Goal: Information Seeking & Learning: Check status

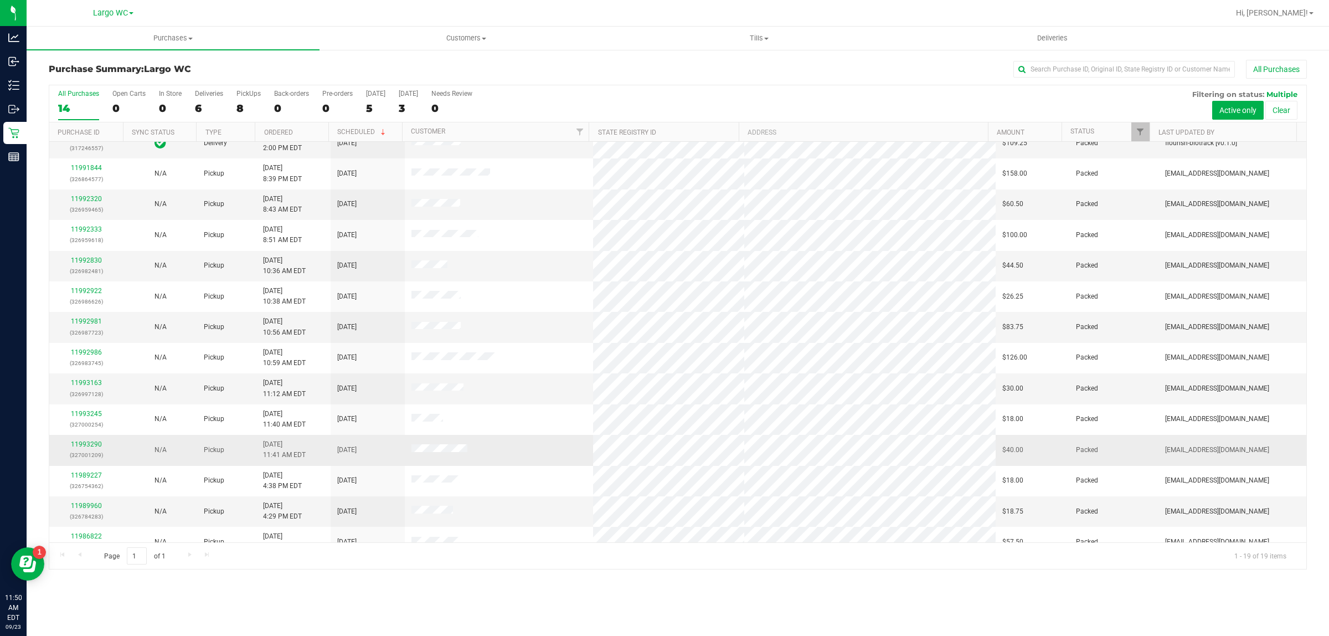
scroll to position [183, 0]
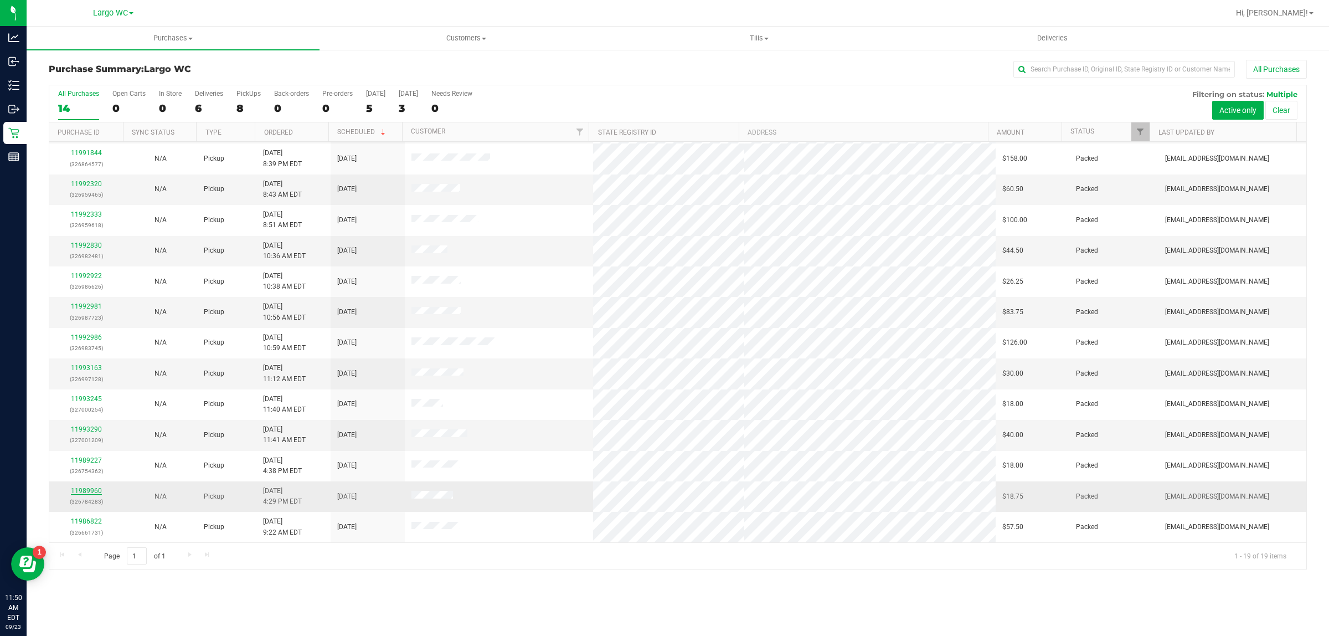
click at [82, 490] on link "11989960" at bounding box center [86, 491] width 31 height 8
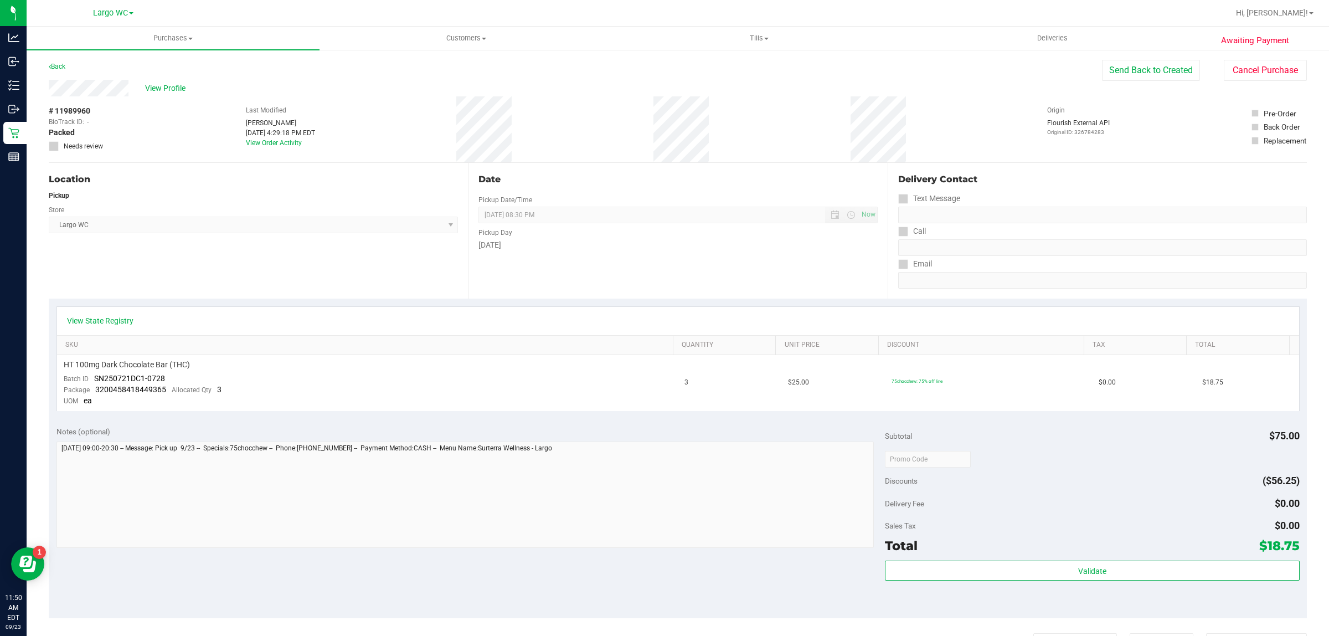
drag, startPoint x: 279, startPoint y: 127, endPoint x: 322, endPoint y: 131, distance: 43.9
click at [315, 131] on div "[DATE] 4:29:18 PM EDT" at bounding box center [280, 133] width 69 height 10
click at [424, 279] on div "Location Pickup Store Largo WC Select Store [PERSON_NAME][GEOGRAPHIC_DATA] [PER…" at bounding box center [258, 231] width 419 height 136
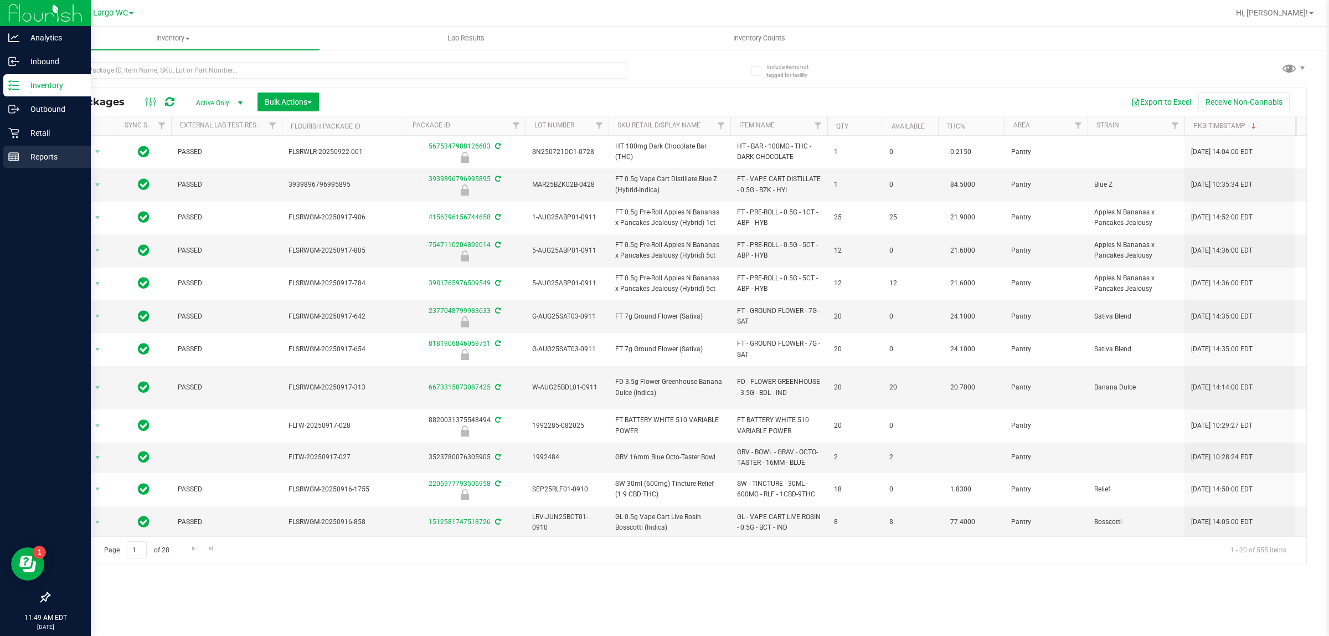
click at [46, 157] on p "Reports" at bounding box center [52, 156] width 66 height 13
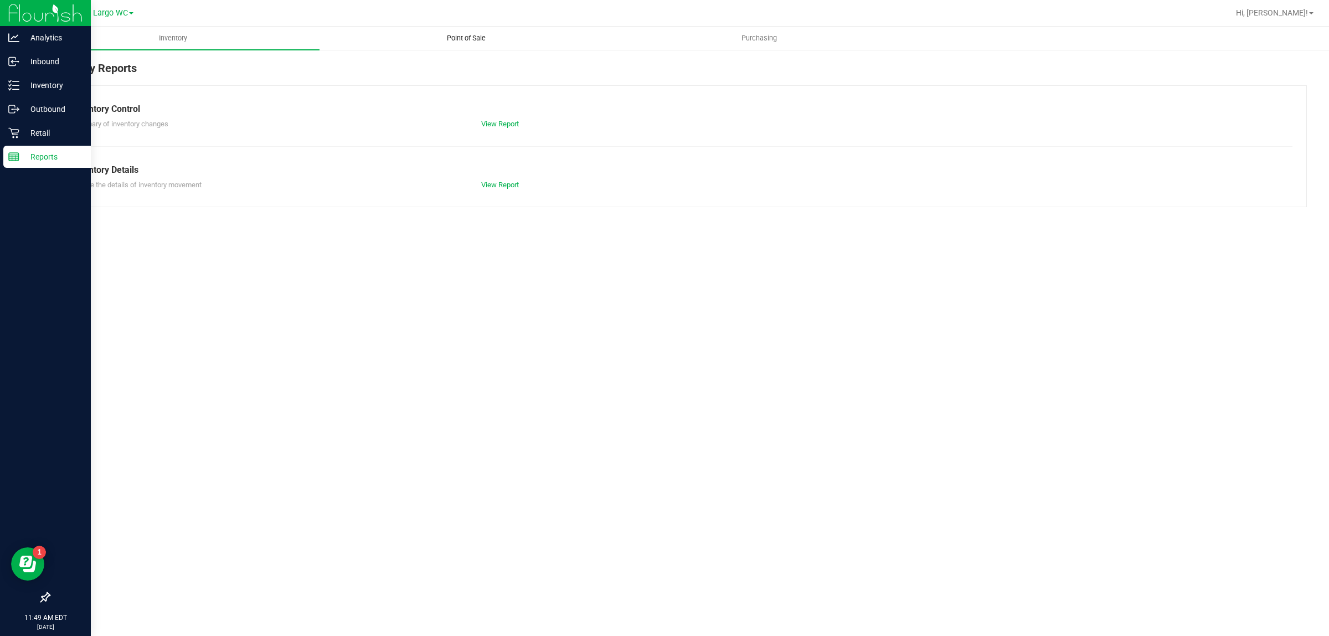
click at [461, 42] on span "Point of Sale" at bounding box center [466, 38] width 69 height 10
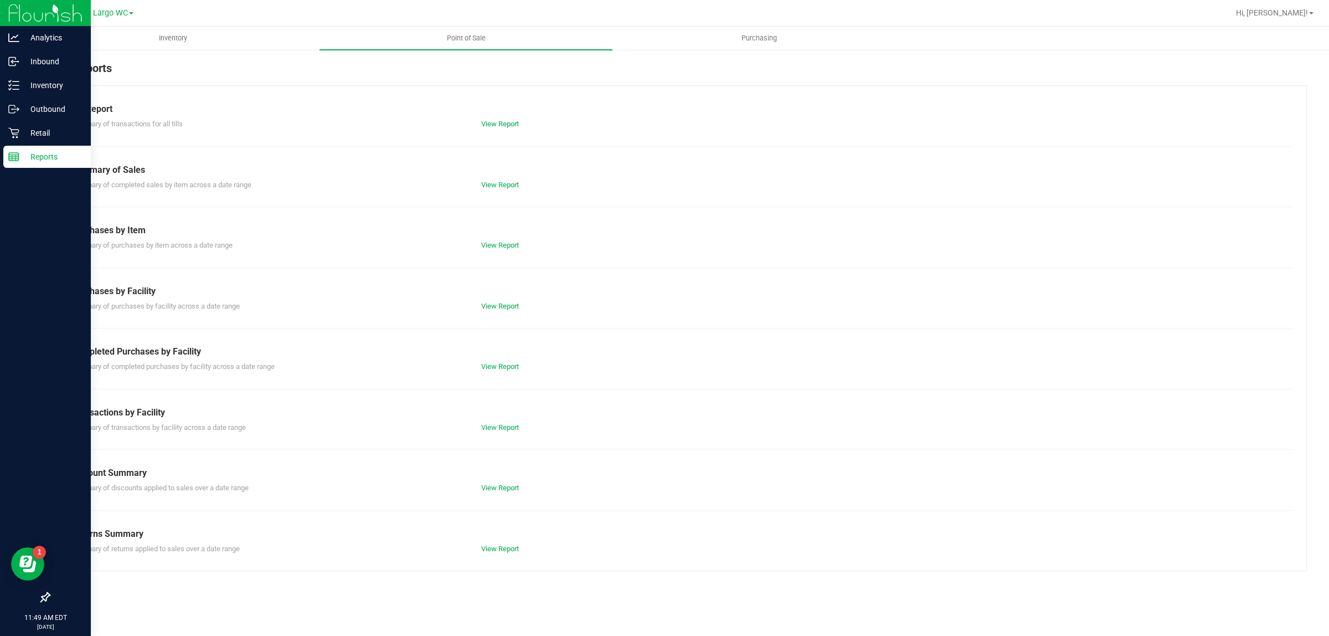
click at [502, 421] on div "Summary of transactions by facility across a date range View Report" at bounding box center [677, 426] width 1229 height 14
click at [506, 424] on link "View Report" at bounding box center [500, 427] width 38 height 8
